Goal: Find specific page/section: Find specific page/section

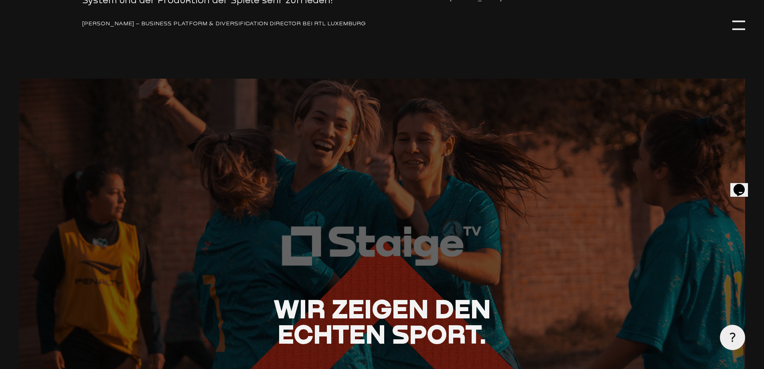
scroll to position [1622, 0]
